Goal: Transaction & Acquisition: Obtain resource

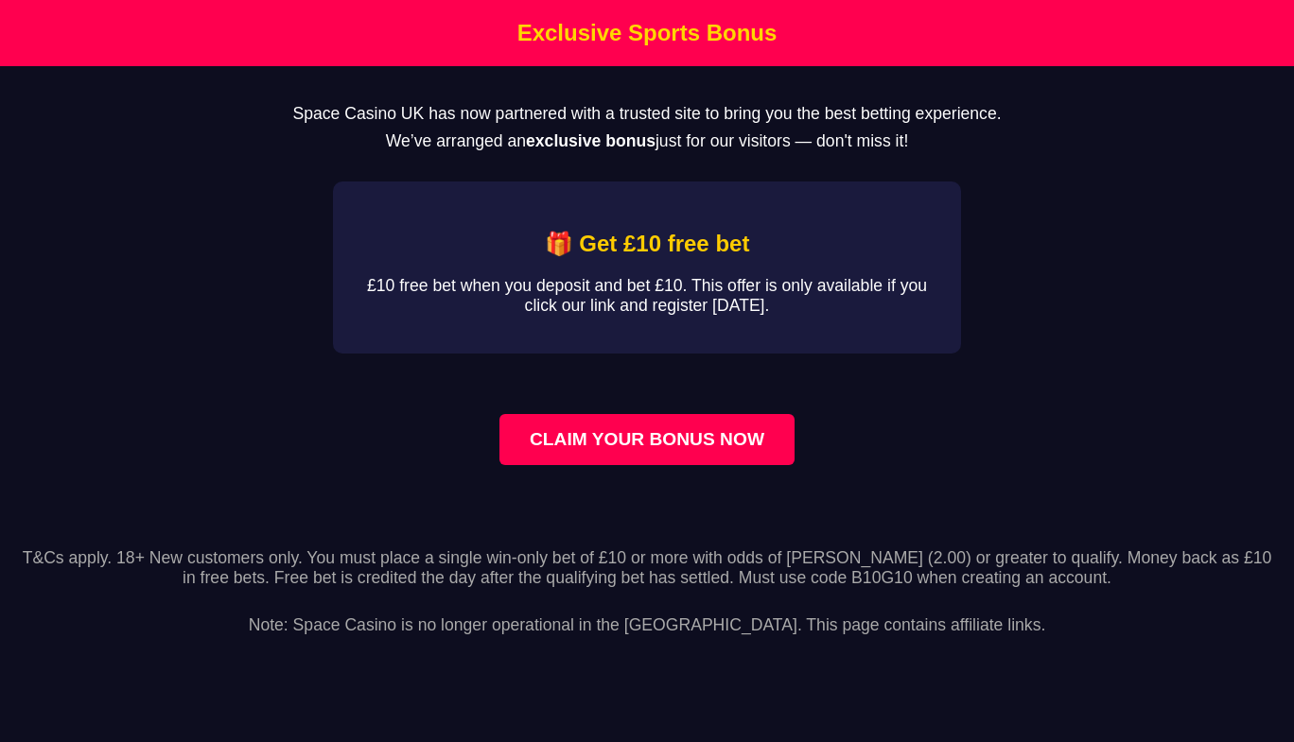
click at [810, 45] on h1 "Exclusive Sports Bonus" at bounding box center [647, 33] width 1284 height 26
click at [818, 43] on h1 "Exclusive Sports Bonus" at bounding box center [647, 33] width 1284 height 26
click at [1090, 249] on main "Space Casino UK has now partnered with a trusted site to bring you the best bet…" at bounding box center [647, 296] width 1294 height 460
click at [1012, 294] on main "Space Casino UK has now partnered with a trusted site to bring you the best bet…" at bounding box center [647, 296] width 1294 height 460
click at [577, 465] on link "CLAIM YOUR BONUS NOW" at bounding box center [646, 439] width 295 height 51
